Goal: Task Accomplishment & Management: Use online tool/utility

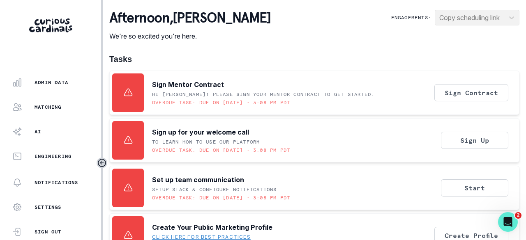
scroll to position [263, 0]
click at [53, 109] on div "Matching" at bounding box center [56, 106] width 89 height 10
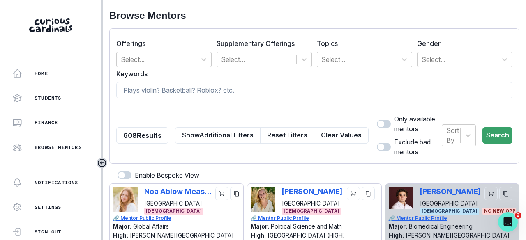
click at [206, 88] on input at bounding box center [314, 90] width 396 height 16
paste input "[PERSON_NAME]"
type input "[PERSON_NAME]"
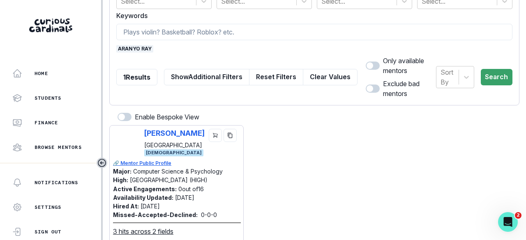
scroll to position [82, 0]
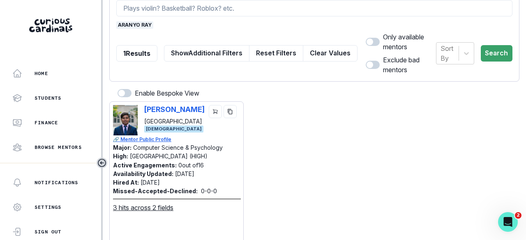
click at [227, 110] on icon "copy" at bounding box center [230, 112] width 6 height 6
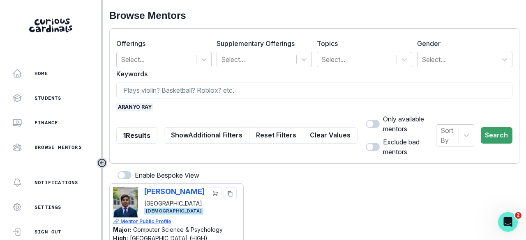
drag, startPoint x: 144, startPoint y: 107, endPoint x: 8, endPoint y: 95, distance: 136.2
click at [144, 107] on span "aranyo ray" at bounding box center [134, 107] width 37 height 7
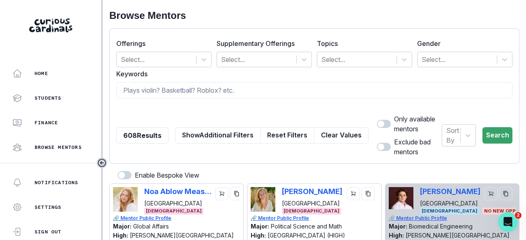
click at [229, 83] on input at bounding box center [314, 90] width 396 height 16
paste input "[PERSON_NAME]"
type input "[PERSON_NAME]"
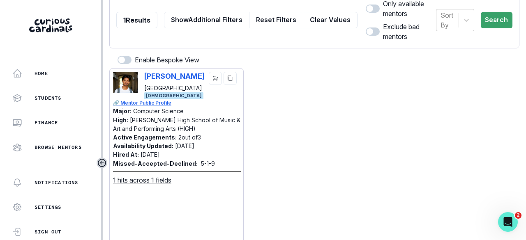
scroll to position [123, 0]
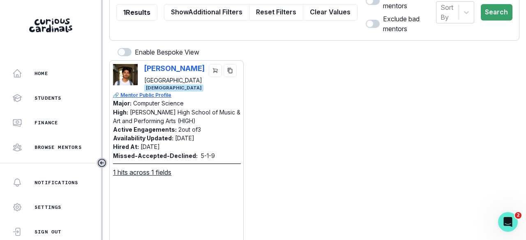
click at [229, 70] on icon "copy" at bounding box center [230, 71] width 6 height 6
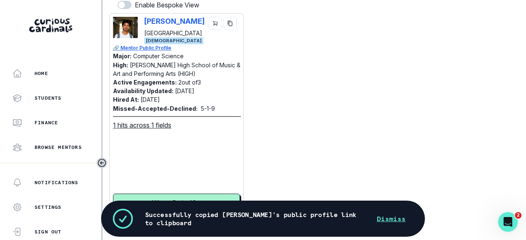
scroll to position [171, 0]
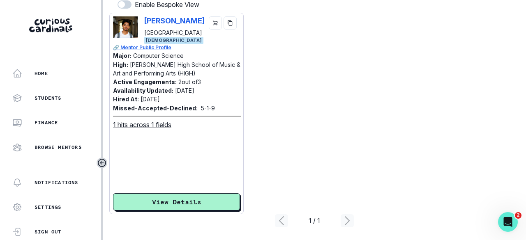
click at [187, 196] on button "View Details" at bounding box center [176, 202] width 127 height 17
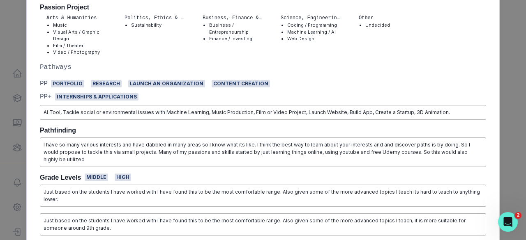
scroll to position [247, 0]
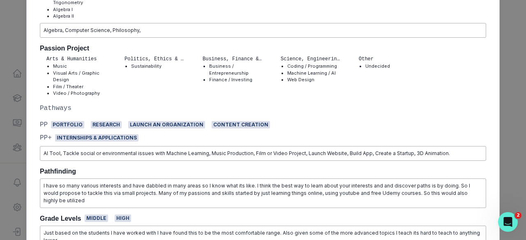
click at [507, 53] on div "[PERSON_NAME] College Computer Science [DEMOGRAPHIC_DATA] | AM PP PF | M H 📝 Vi…" at bounding box center [263, 120] width 526 height 240
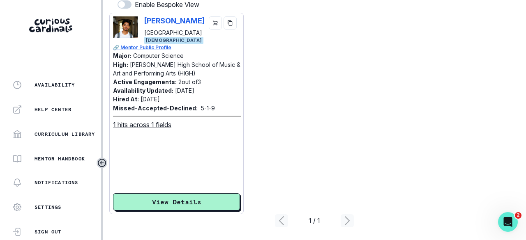
scroll to position [263, 0]
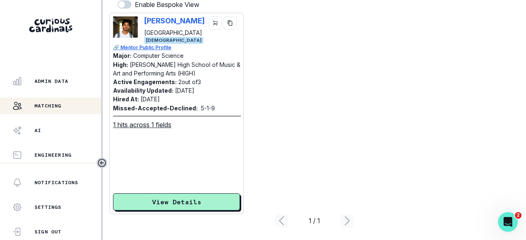
click at [56, 81] on p "Admin Data" at bounding box center [52, 81] width 34 height 7
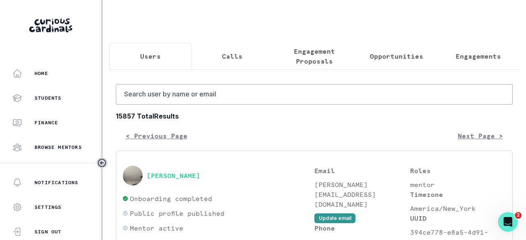
click at [375, 51] on button "Opportunities" at bounding box center [396, 56] width 82 height 27
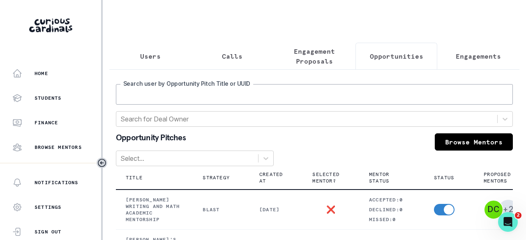
click at [307, 103] on input "Search user by Opportunity Pitch Title or UUID" at bounding box center [314, 94] width 397 height 21
type input "nikhil"
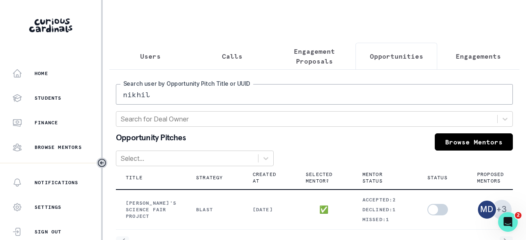
scroll to position [37, 0]
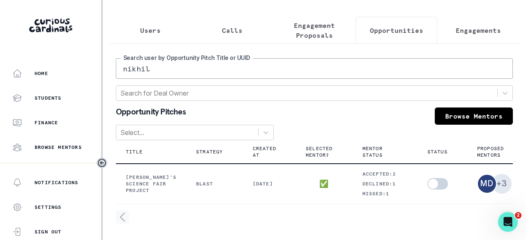
click at [478, 14] on div "Users Calls Engagement Proposals Opportunities Engagements nikhil Search user b…" at bounding box center [314, 107] width 410 height 266
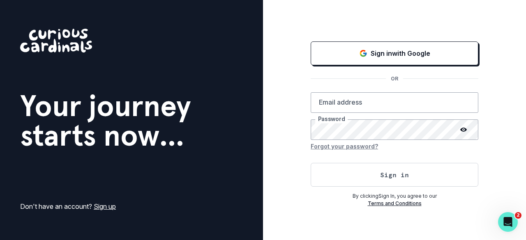
click at [413, 51] on p "Sign in with Google" at bounding box center [401, 53] width 60 height 10
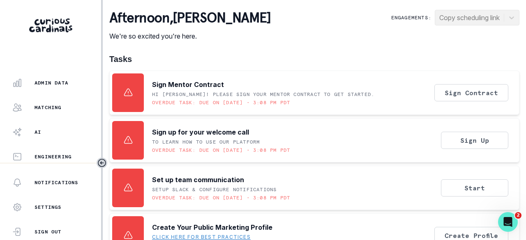
scroll to position [263, 0]
click at [53, 83] on p "Admin Data" at bounding box center [52, 81] width 34 height 7
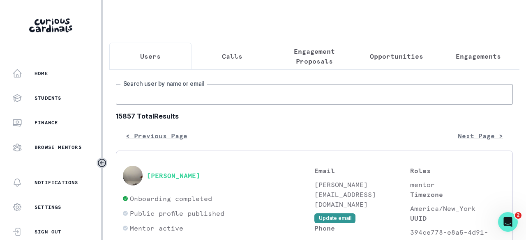
click at [168, 99] on input "Search user by name or email" at bounding box center [314, 94] width 397 height 21
type input "[PERSON_NAME]"
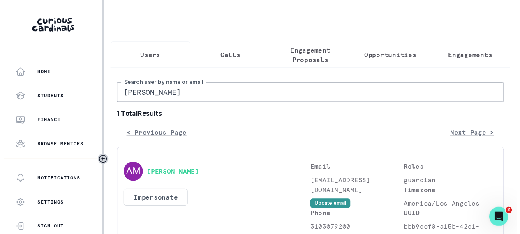
scroll to position [123, 0]
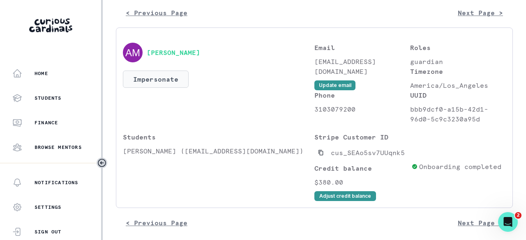
click at [158, 86] on button "Impersonate" at bounding box center [156, 79] width 66 height 17
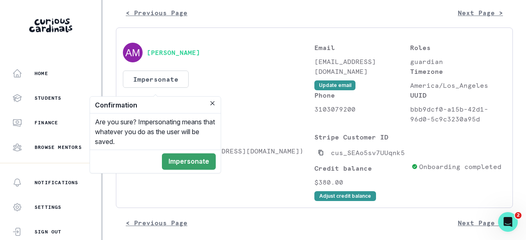
click at [189, 159] on button "Impersonate" at bounding box center [189, 162] width 54 height 16
